Goal: Check status

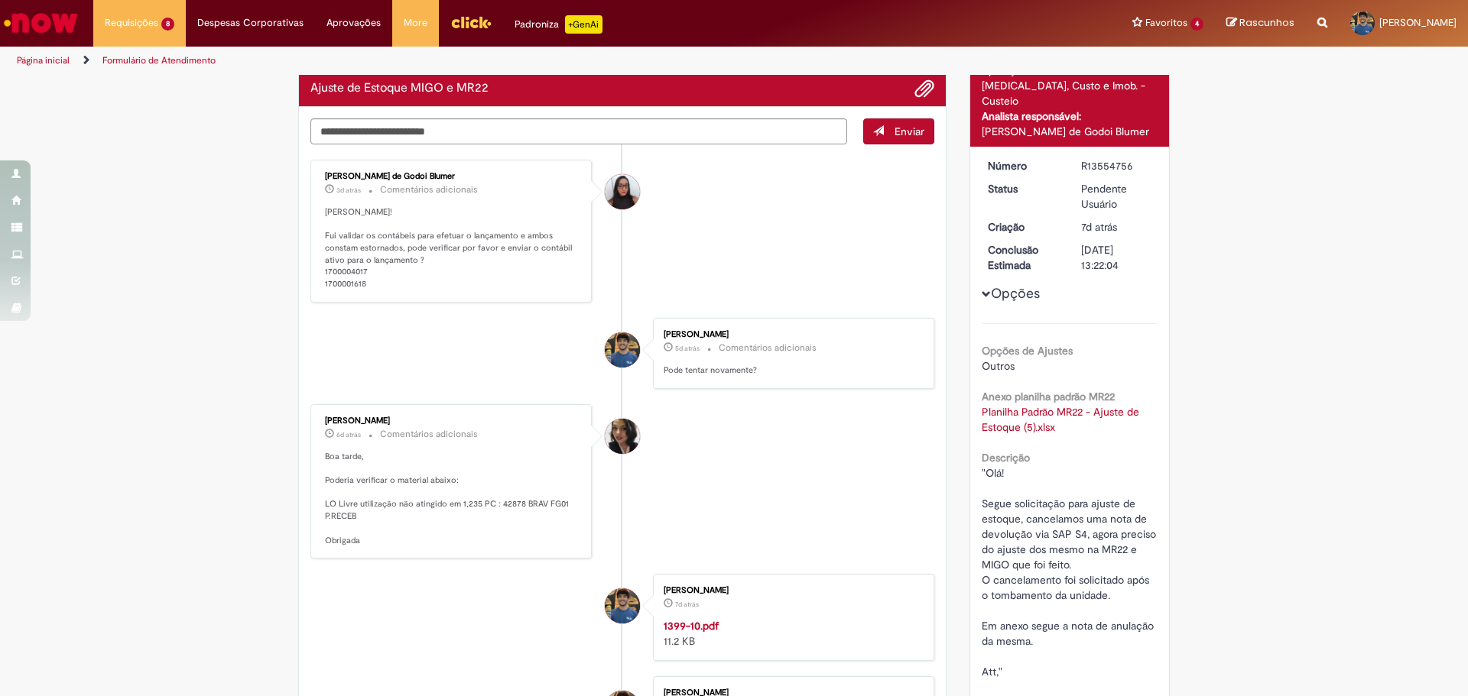
scroll to position [99, 0]
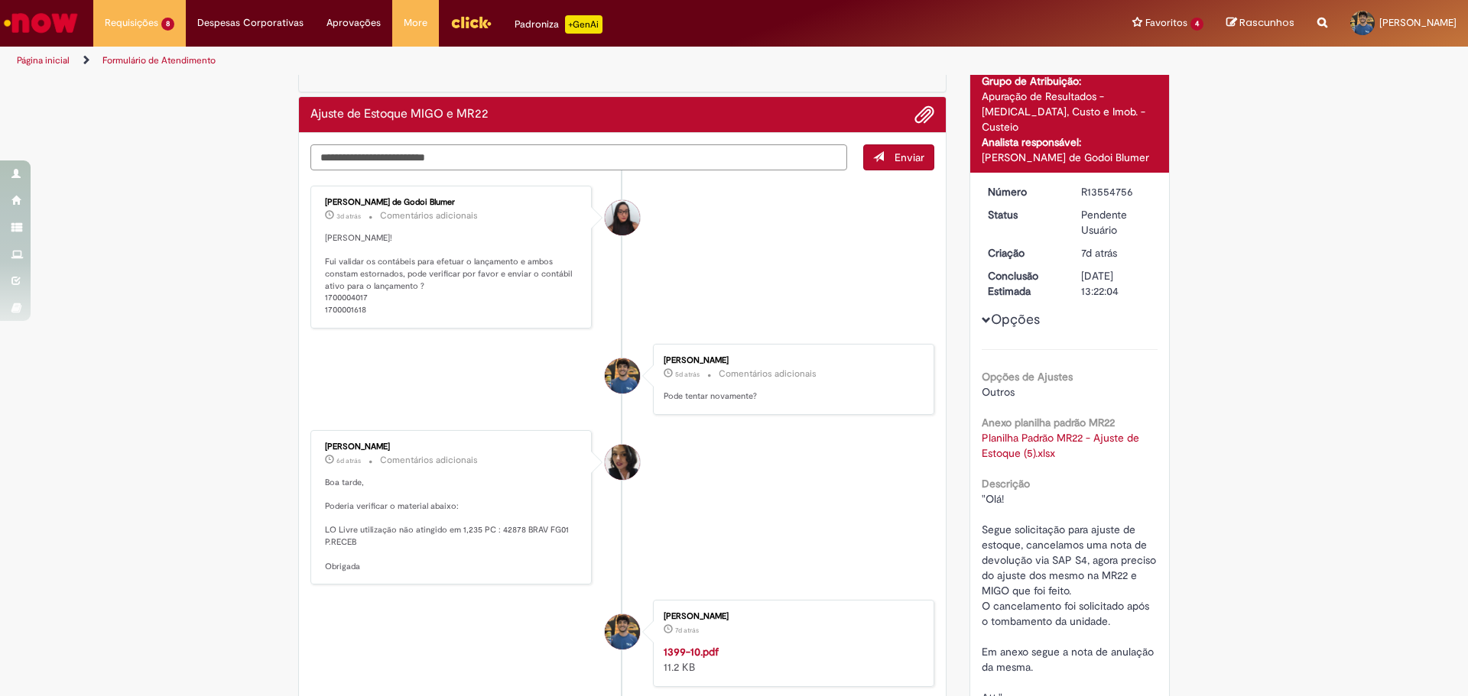
click at [486, 157] on textarea "Digite sua mensagem aqui..." at bounding box center [578, 157] width 537 height 26
type textarea "*"
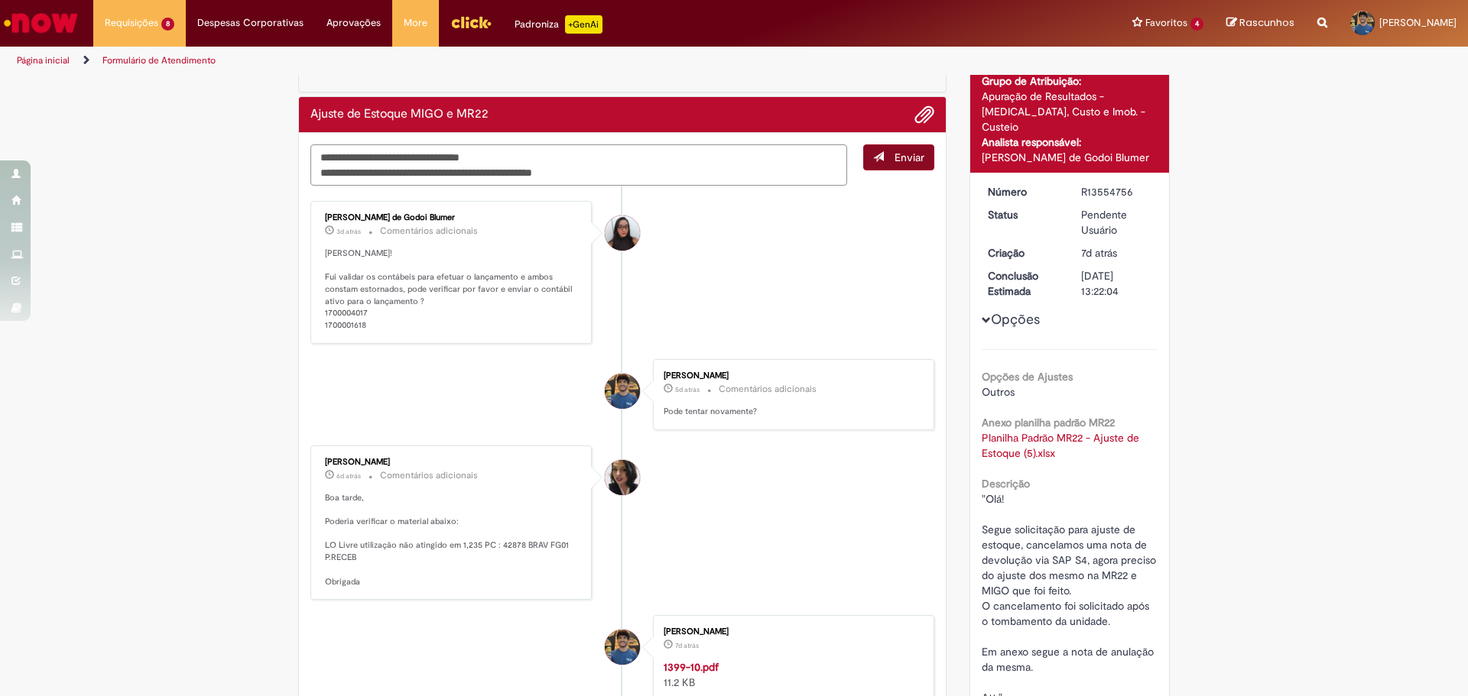
type textarea "**********"
click at [894, 153] on span "Enviar" at bounding box center [909, 158] width 30 height 14
drag, startPoint x: 1015, startPoint y: 527, endPoint x: 1150, endPoint y: 530, distance: 134.6
click at [1150, 530] on div ""Olá! Segue solicitação para ajuste de estoque, cancelamos uma nota de devoluçã…" at bounding box center [1070, 637] width 177 height 291
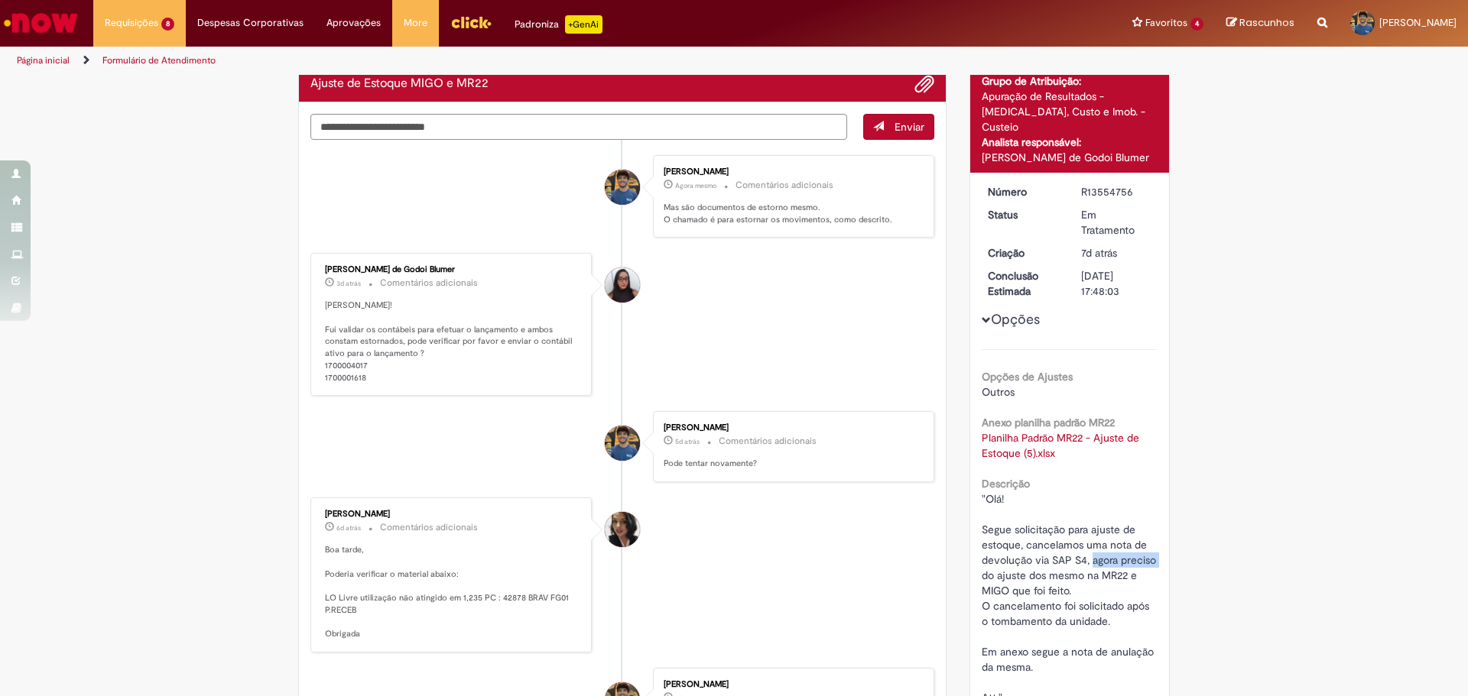
drag, startPoint x: 1085, startPoint y: 543, endPoint x: 1154, endPoint y: 543, distance: 68.8
click at [1154, 543] on div "Número R13554756 Status Em Tratamento Criação 7d atrás 7 dias atrás Conclusão E…" at bounding box center [1070, 489] width 200 height 632
click at [1102, 560] on span ""Olá! Segue solicitação para ajuste de estoque, cancelamos uma nota de devoluçã…" at bounding box center [1177, 636] width 391 height 289
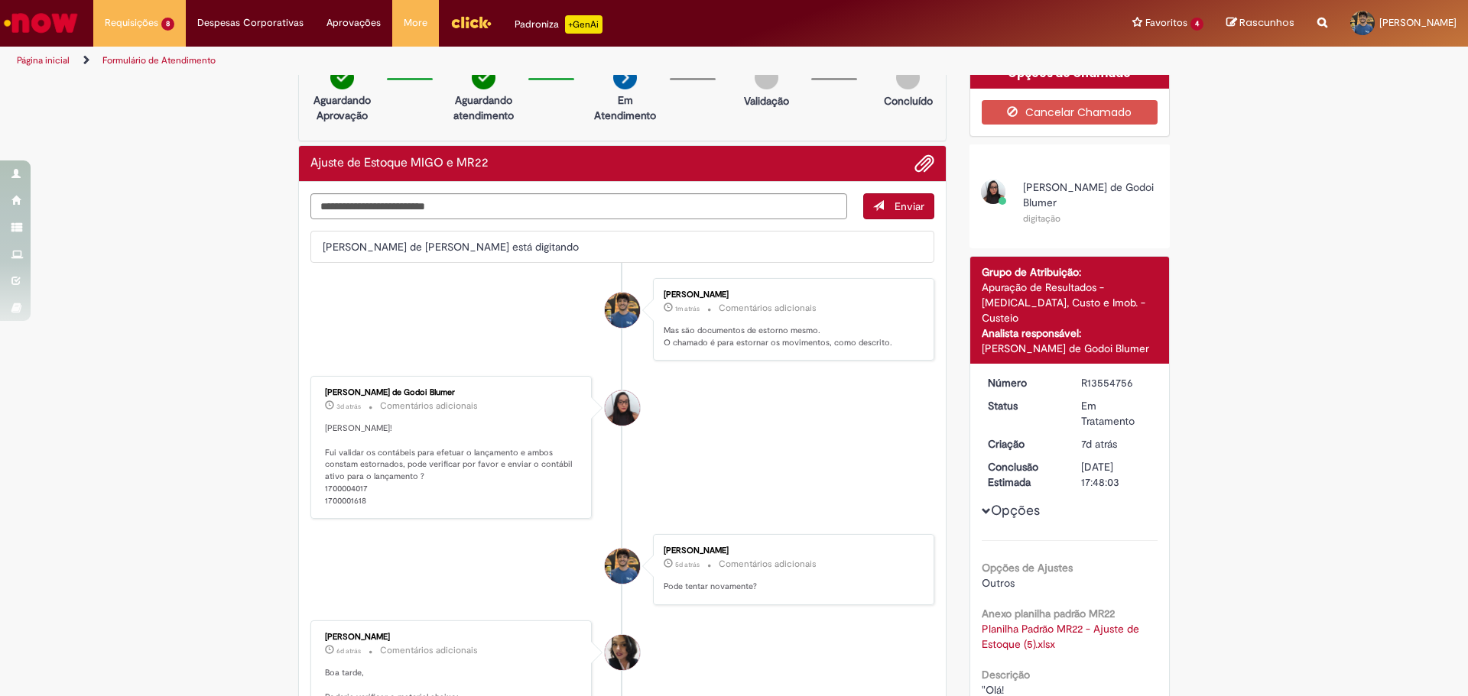
scroll to position [0, 0]
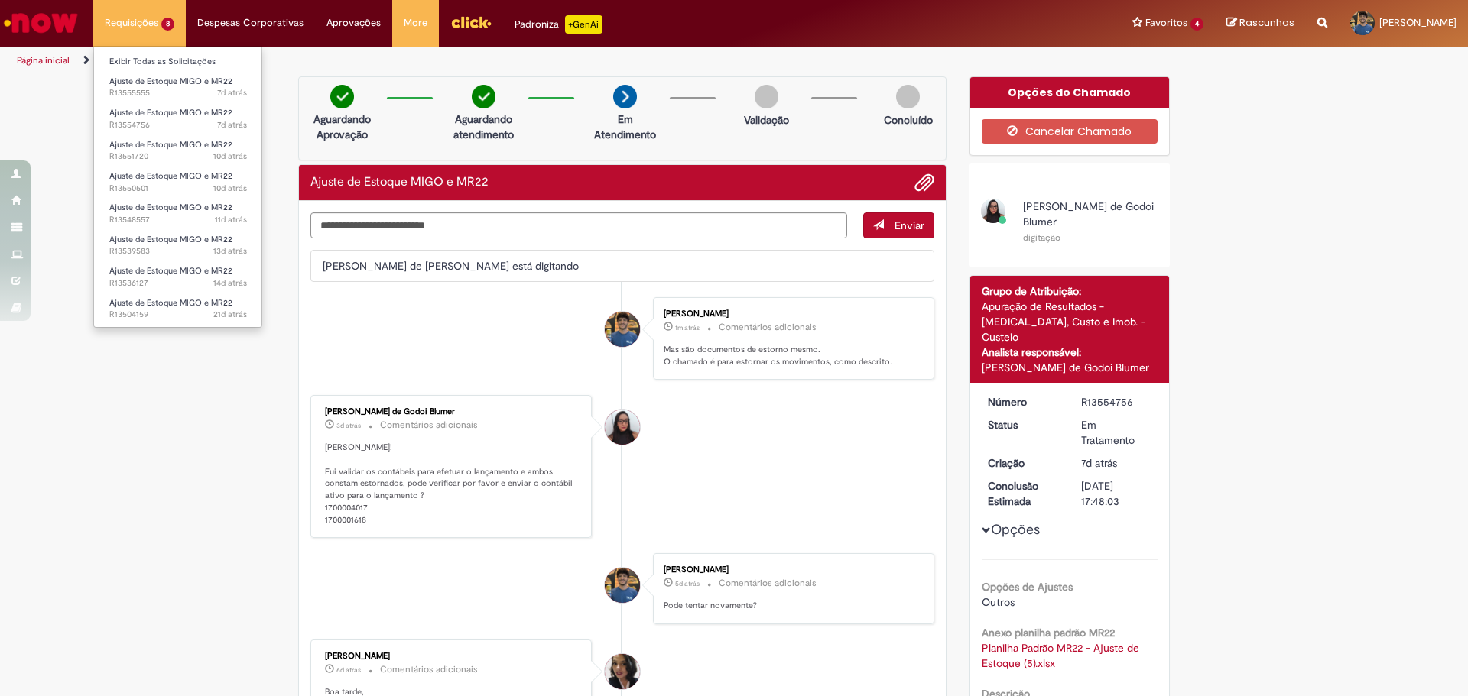
click at [164, 48] on ul "Exibir Todas as Solicitações Ajuste de Estoque MIGO e MR22 7d atrás 7 dias atrá…" at bounding box center [177, 187] width 169 height 282
click at [168, 54] on link "Exibir Todas as Solicitações" at bounding box center [178, 62] width 168 height 17
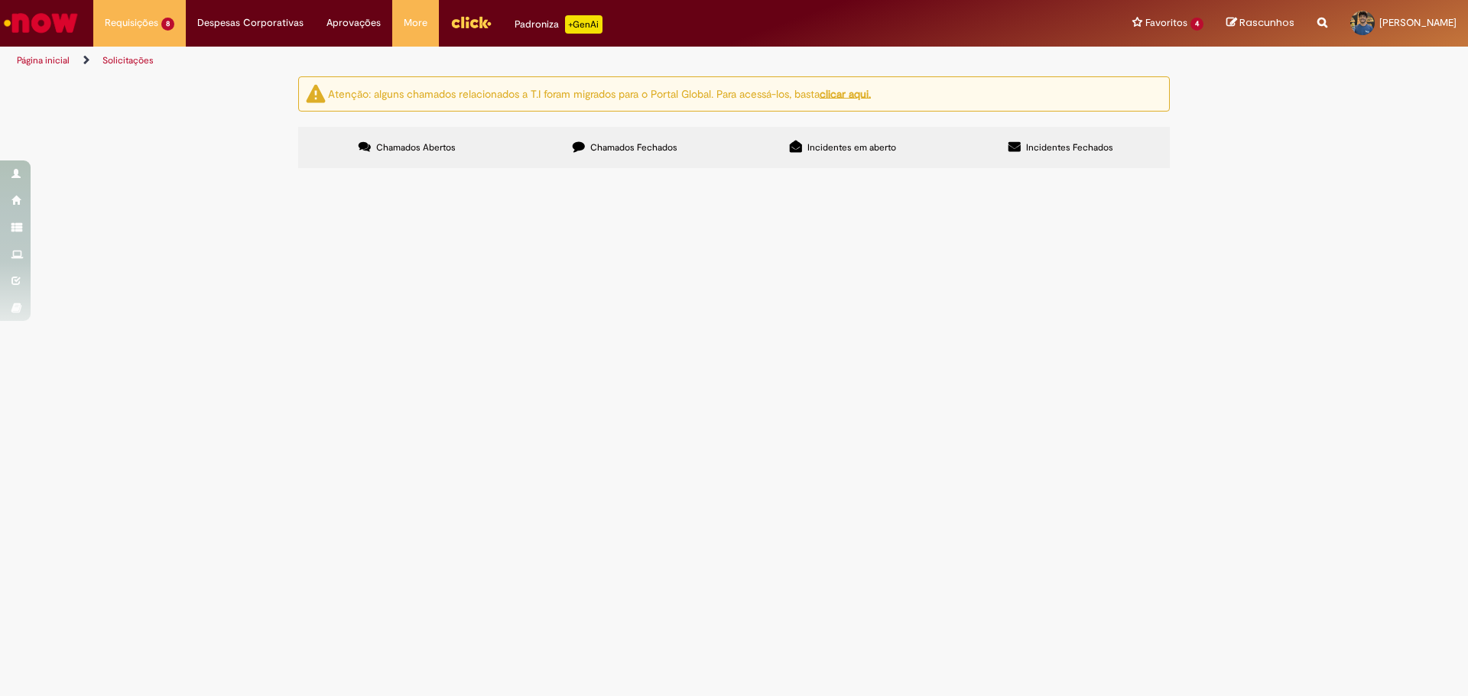
scroll to position [49, 0]
click at [0, 0] on span "R13504159" at bounding box center [0, 0] width 0 height 0
